Goal: Transaction & Acquisition: Purchase product/service

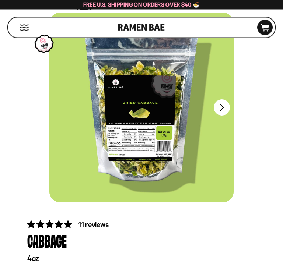
scroll to position [37, 0]
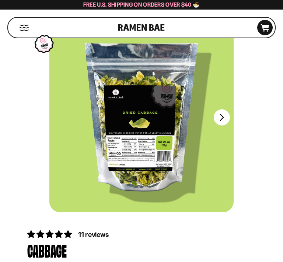
click at [228, 113] on button "FADCB6FD-DFAB-4417-9F21-029242090B77" at bounding box center [222, 117] width 16 height 16
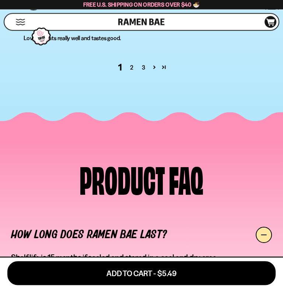
scroll to position [2411, 0]
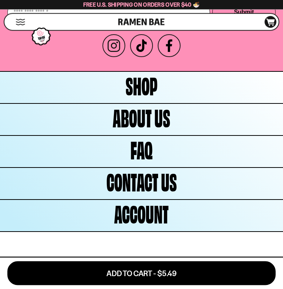
scroll to position [2589, 0]
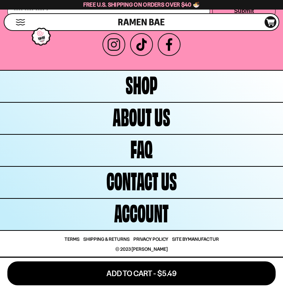
scroll to position [3045, 0]
click at [146, 88] on span "Shop" at bounding box center [142, 84] width 32 height 24
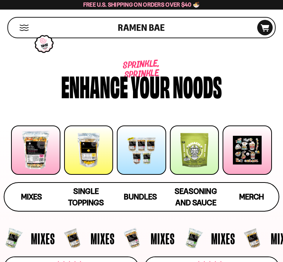
scroll to position [46, 0]
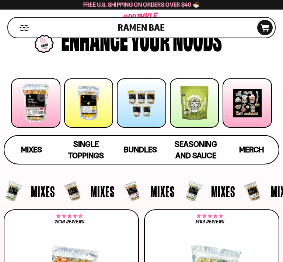
click at [147, 105] on div at bounding box center [141, 102] width 49 height 49
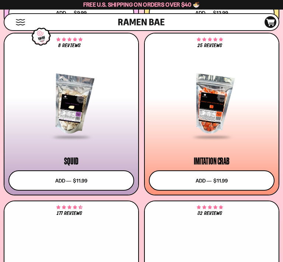
scroll to position [2508, 0]
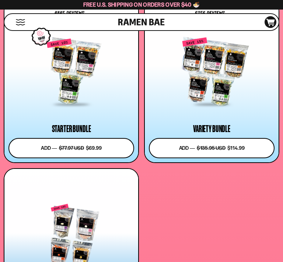
click at [64, 80] on div at bounding box center [71, 71] width 126 height 67
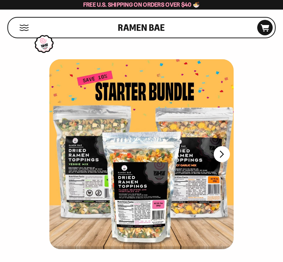
click at [229, 156] on button "FADCB6FD-DFAB-4417-9F21-029242090B77" at bounding box center [222, 154] width 16 height 16
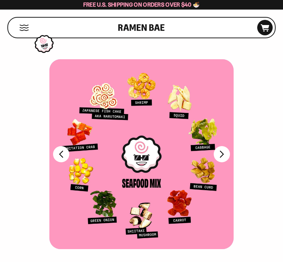
click at [227, 160] on button "FADCB6FD-DFAB-4417-9F21-029242090B77" at bounding box center [222, 154] width 16 height 16
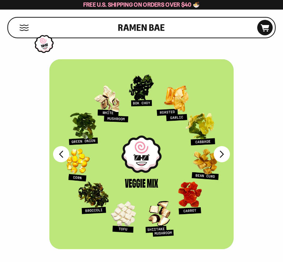
click at [225, 164] on div at bounding box center [141, 154] width 184 height 190
click at [226, 157] on button "FADCB6FD-DFAB-4417-9F21-029242090B77" at bounding box center [222, 154] width 16 height 16
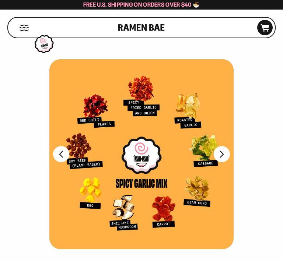
click at [226, 160] on button "FADCB6FD-DFAB-4417-9F21-029242090B77" at bounding box center [222, 154] width 16 height 16
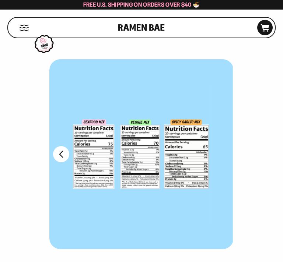
click at [157, 160] on div at bounding box center [141, 154] width 184 height 190
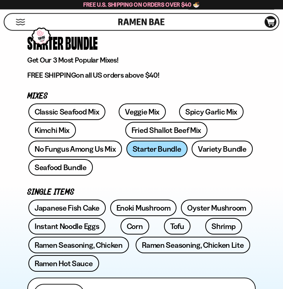
scroll to position [245, 0]
